Goal: Task Accomplishment & Management: Manage account settings

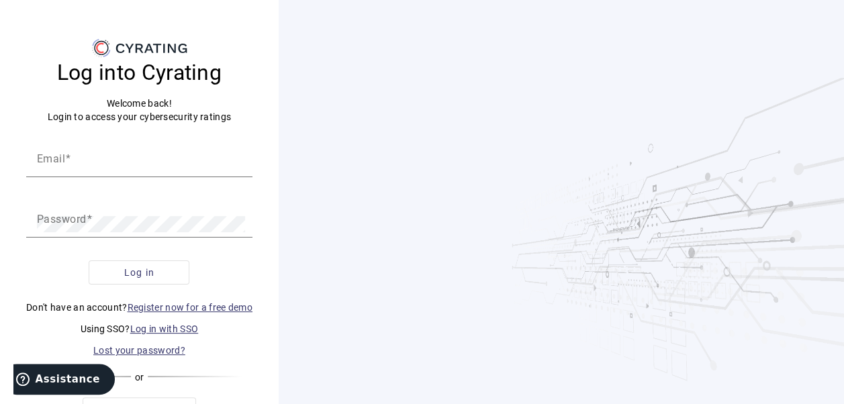
click at [171, 330] on link "Log in with SSO" at bounding box center [164, 329] width 68 height 11
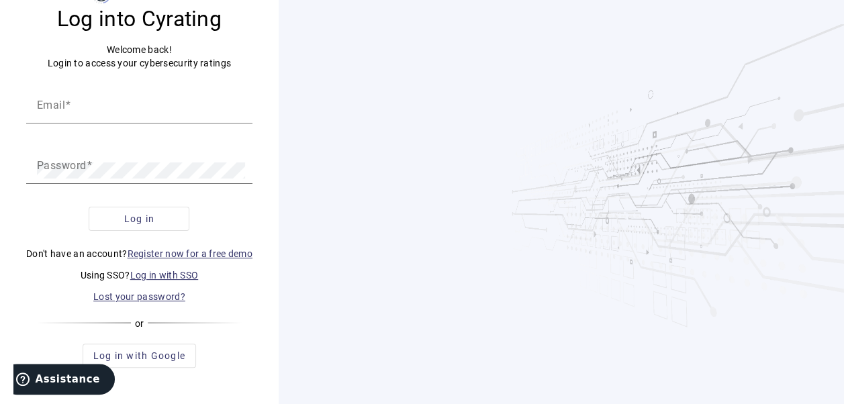
scroll to position [55, 0]
click at [101, 103] on input "Email" at bounding box center [139, 109] width 205 height 16
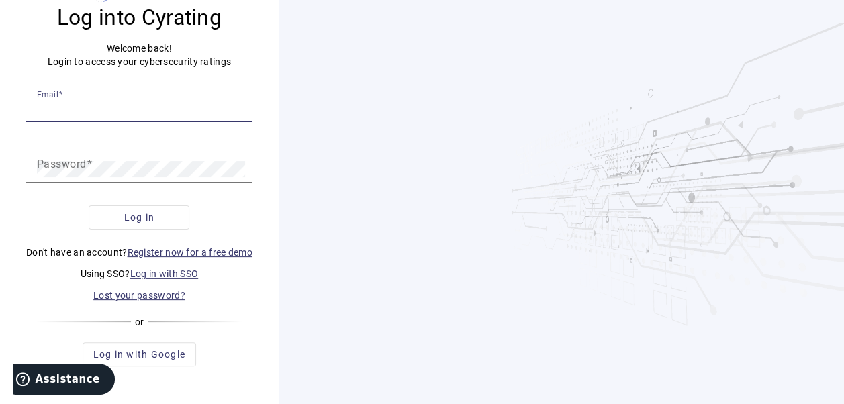
type input "[PERSON_NAME][EMAIL_ADDRESS][PERSON_NAME][DOMAIN_NAME]"
click at [88, 158] on span at bounding box center [90, 164] width 6 height 13
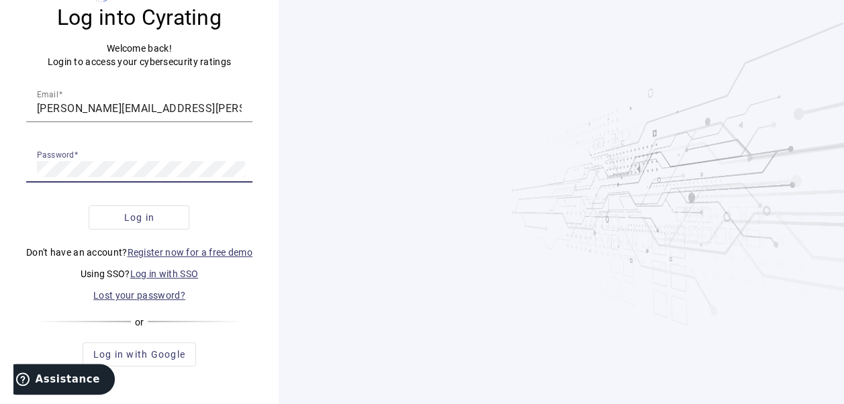
click at [89, 205] on button "Log in" at bounding box center [139, 217] width 101 height 24
